Goal: Use online tool/utility: Utilize a website feature to perform a specific function

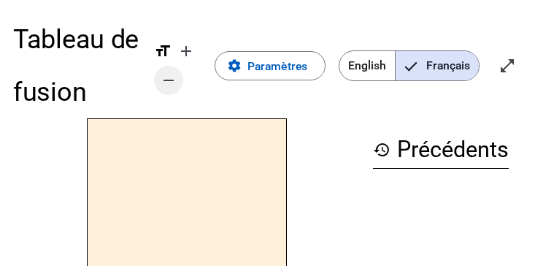
click at [171, 80] on mat-icon "remove" at bounding box center [169, 81] width 18 height 18
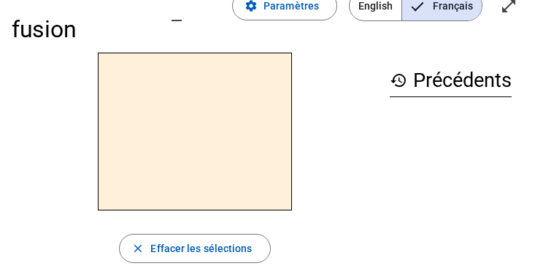
scroll to position [27, 0]
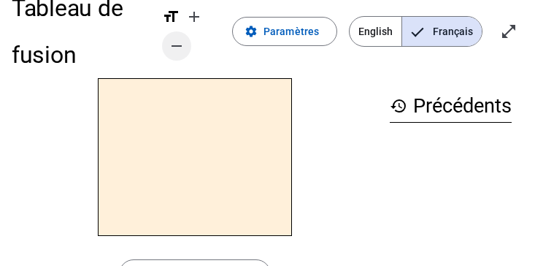
click at [177, 42] on mat-icon "remove" at bounding box center [177, 46] width 18 height 18
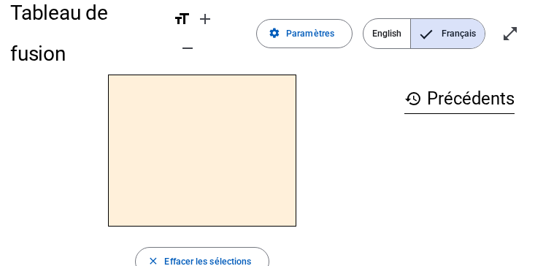
scroll to position [0, 0]
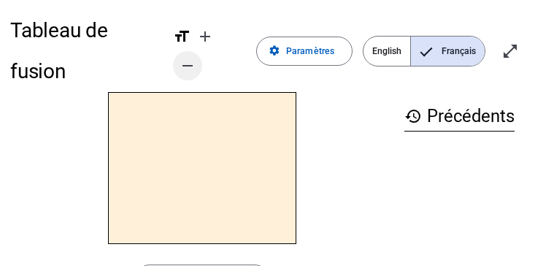
click at [184, 61] on mat-icon "remove" at bounding box center [188, 66] width 18 height 18
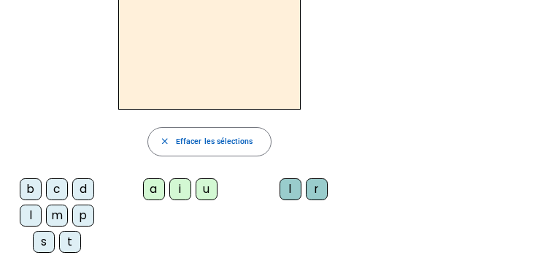
scroll to position [94, 0]
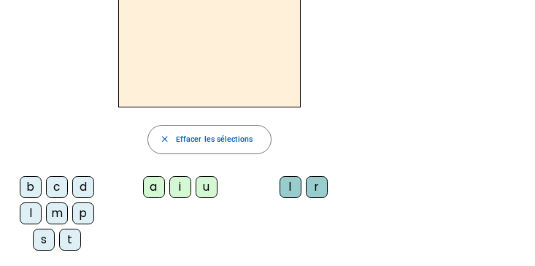
click at [297, 209] on div "b c d l m p s t a i u l r" at bounding box center [210, 216] width 402 height 88
click at [32, 213] on div "l" at bounding box center [31, 213] width 22 height 22
click at [153, 189] on div "a" at bounding box center [154, 187] width 22 height 22
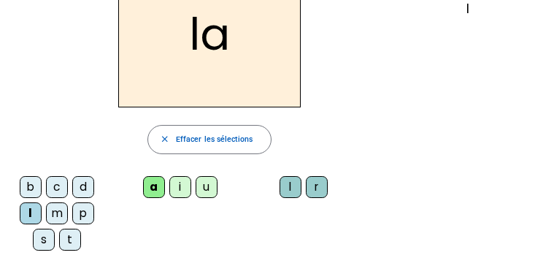
click at [69, 238] on div "t" at bounding box center [70, 240] width 22 height 22
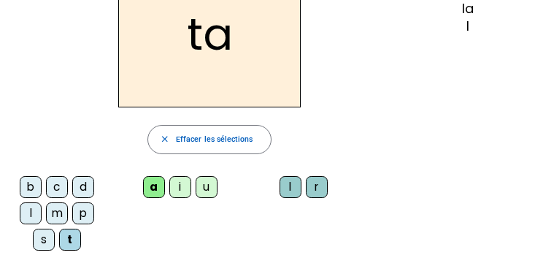
click at [315, 188] on div "r" at bounding box center [317, 187] width 22 height 22
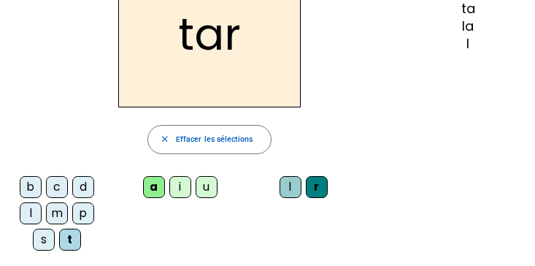
click at [58, 187] on div "c" at bounding box center [57, 187] width 22 height 22
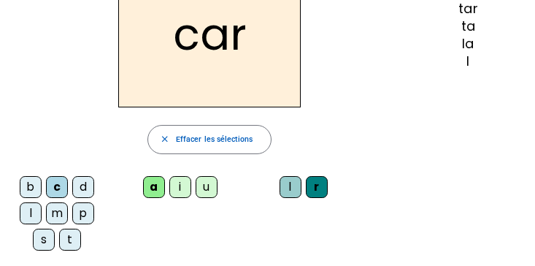
click at [24, 188] on div "b" at bounding box center [31, 187] width 22 height 22
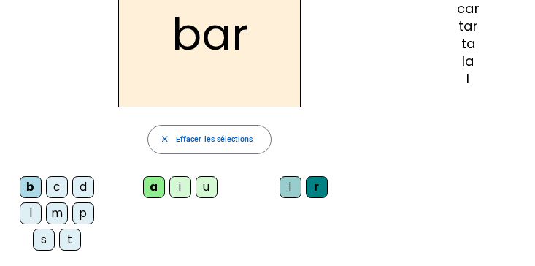
click at [85, 222] on div "p" at bounding box center [83, 213] width 22 height 22
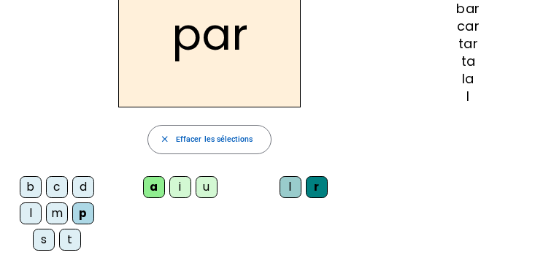
click at [207, 191] on div "u" at bounding box center [207, 187] width 22 height 22
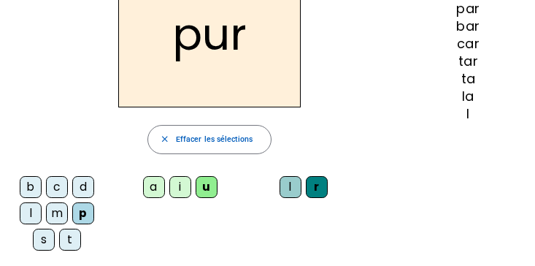
scroll to position [77, 0]
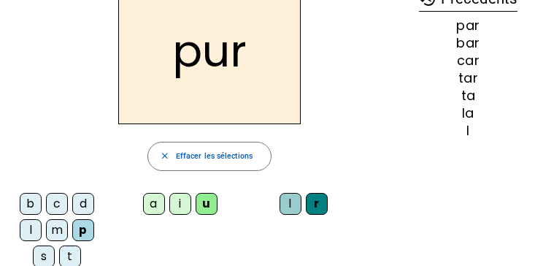
click at [80, 205] on div "d" at bounding box center [83, 204] width 22 height 22
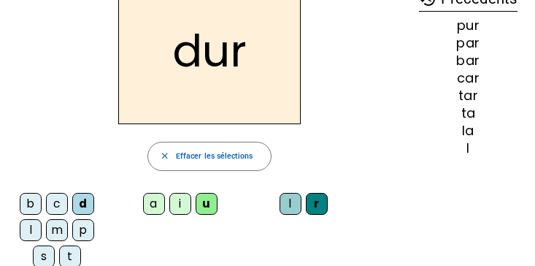
click at [38, 256] on div "s" at bounding box center [44, 256] width 22 height 22
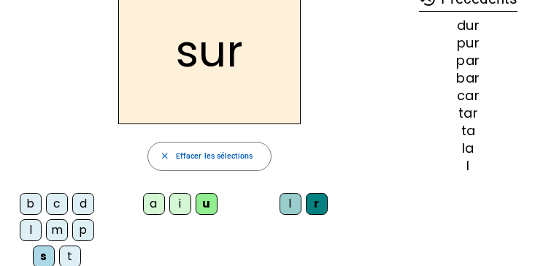
click at [315, 207] on div "r" at bounding box center [317, 204] width 22 height 22
click at [313, 206] on div "r" at bounding box center [317, 204] width 22 height 22
click at [316, 202] on div "r" at bounding box center [317, 204] width 22 height 22
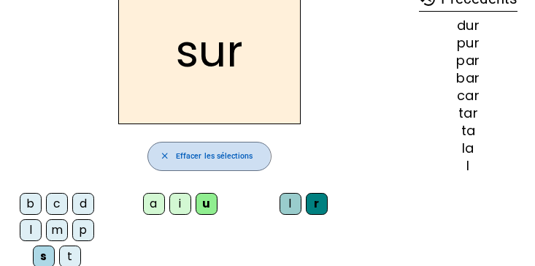
click at [165, 155] on mat-icon "close" at bounding box center [165, 156] width 10 height 10
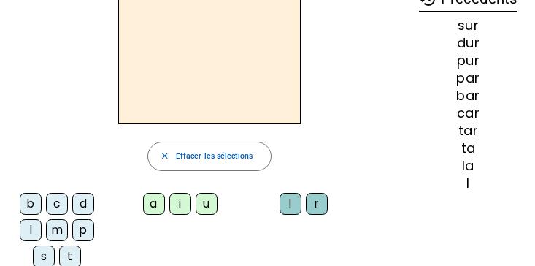
click at [44, 256] on div "s" at bounding box center [44, 256] width 22 height 22
click at [206, 204] on div "u" at bounding box center [207, 204] width 22 height 22
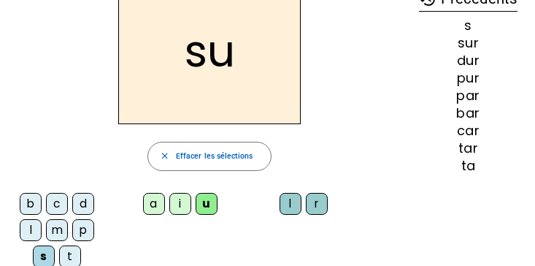
click at [158, 202] on div "a" at bounding box center [154, 204] width 22 height 22
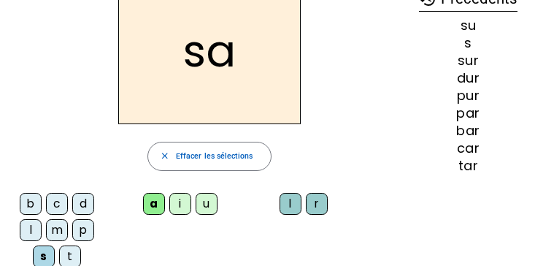
click at [180, 208] on div "i" at bounding box center [180, 204] width 22 height 22
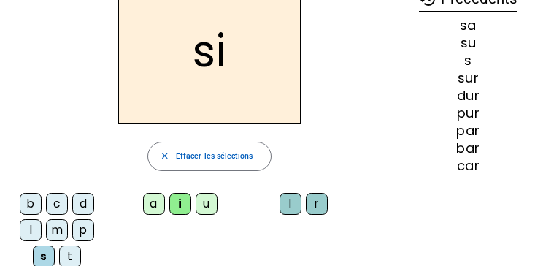
click at [291, 204] on div "l" at bounding box center [291, 204] width 22 height 22
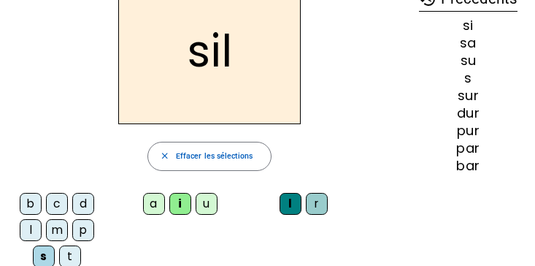
click at [56, 232] on div "m" at bounding box center [57, 230] width 22 height 22
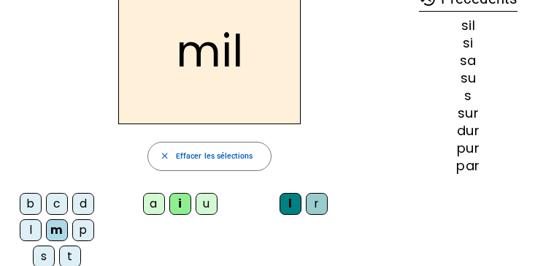
click at [53, 201] on div "c" at bounding box center [57, 204] width 22 height 22
